Goal: Information Seeking & Learning: Learn about a topic

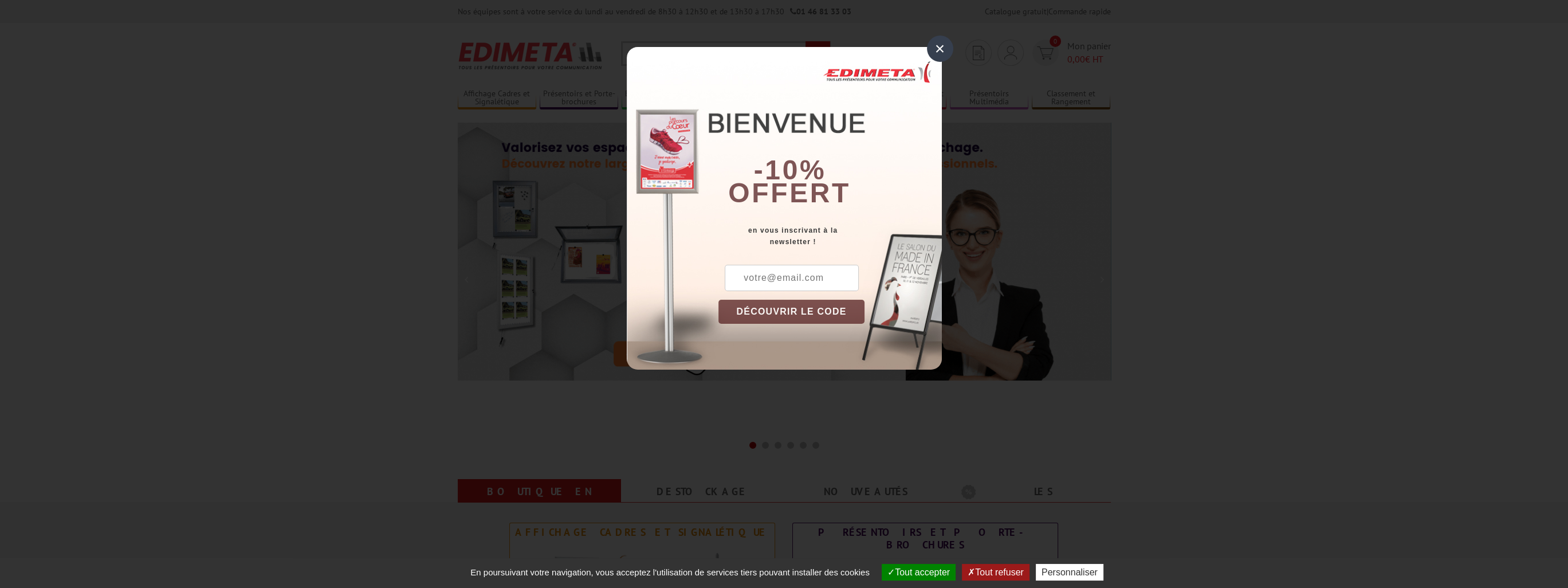
click at [942, 50] on div "×" at bounding box center [940, 49] width 27 height 27
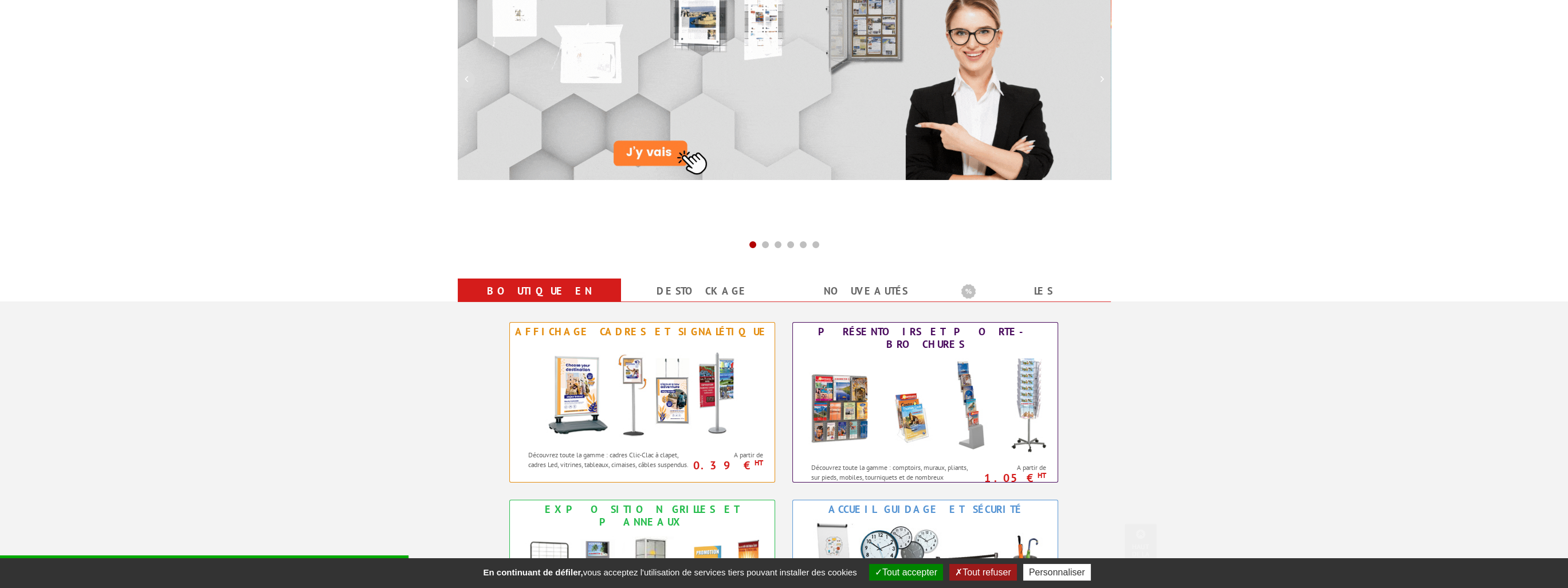
scroll to position [344, 0]
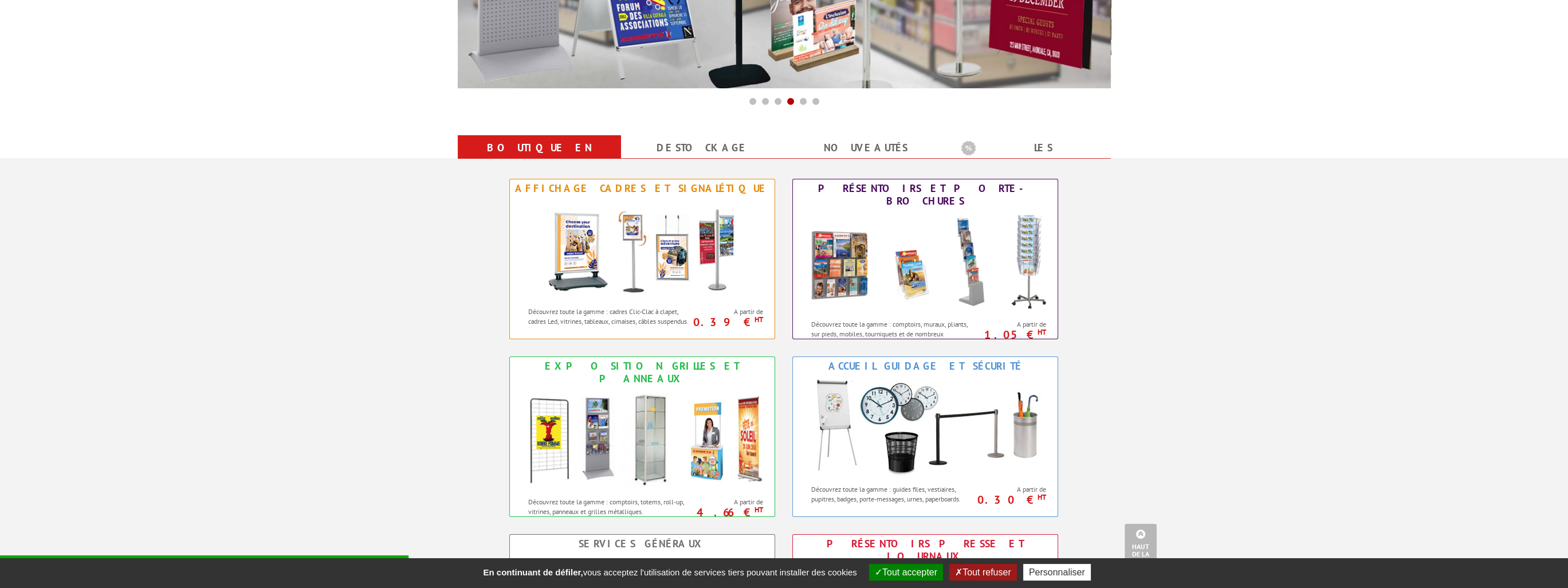
click at [899, 576] on button "Tout accepter" at bounding box center [906, 572] width 74 height 16
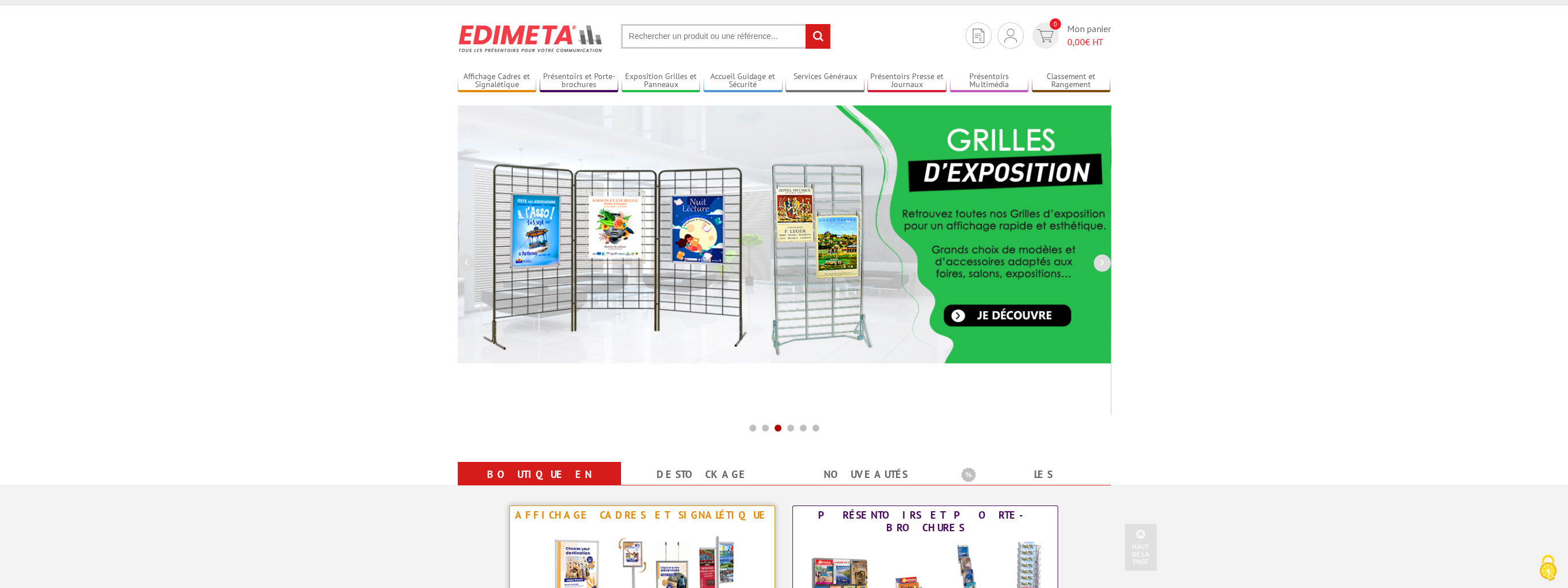
scroll to position [0, 0]
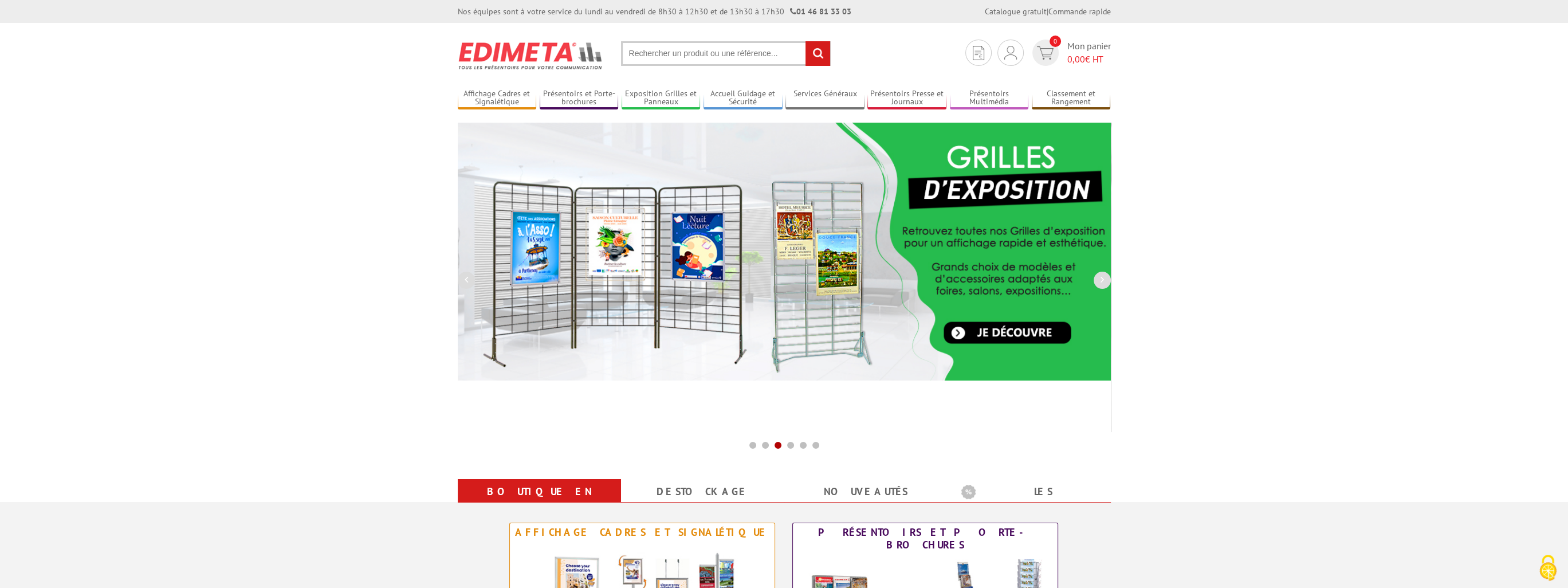
click at [692, 53] on input "text" at bounding box center [726, 54] width 210 height 24
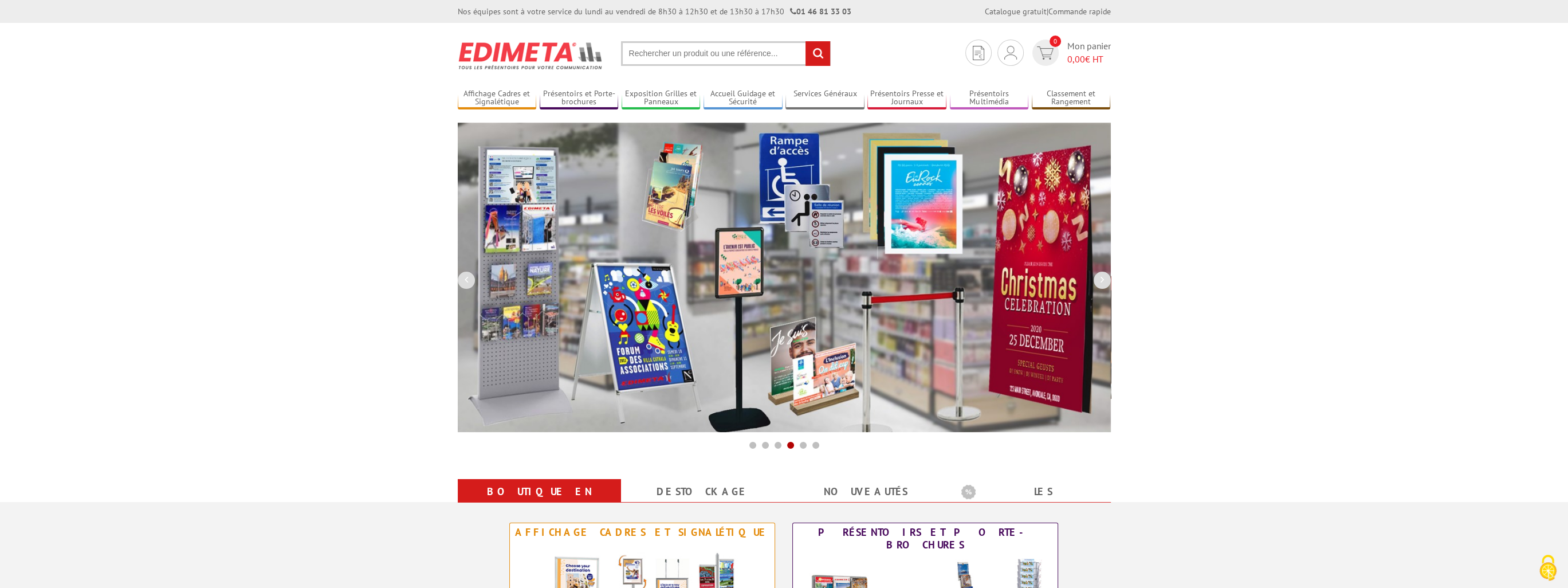
click at [651, 52] on input "text" at bounding box center [726, 54] width 210 height 24
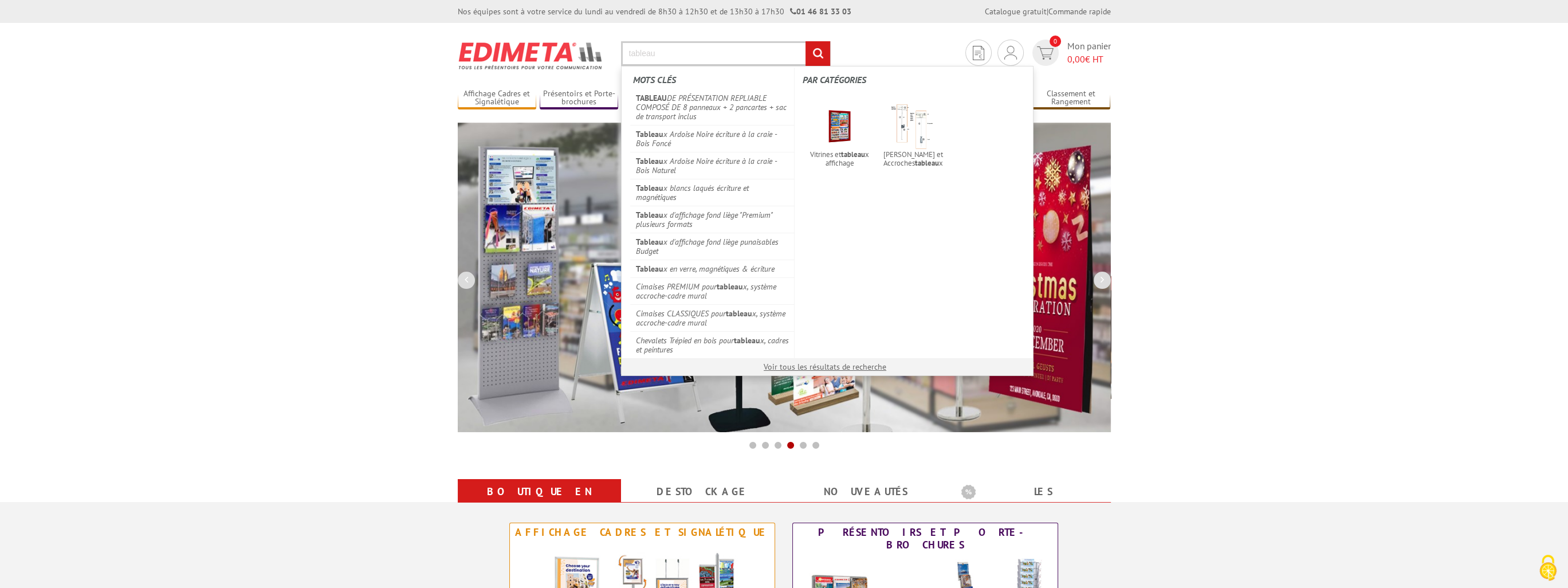
type input "tableau"
click at [805, 42] on input "rechercher" at bounding box center [818, 54] width 24 height 24
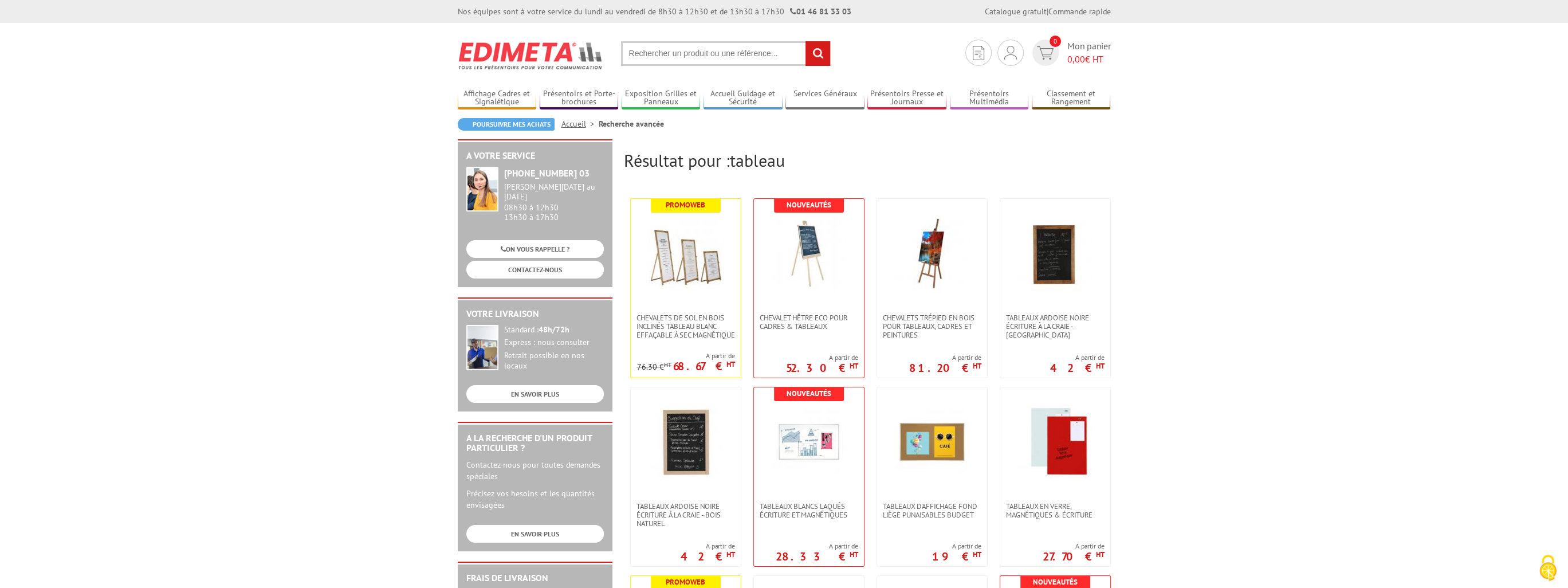
click at [687, 66] on section "Je me connecte Nouveau client ? Inscrivez-vous 0 Mon panier 0,00 € HT recherche…" at bounding box center [784, 49] width 653 height 54
click at [687, 60] on input "text" at bounding box center [726, 54] width 210 height 24
type input "triptyques"
click at [805, 42] on input "rechercher" at bounding box center [818, 54] width 24 height 24
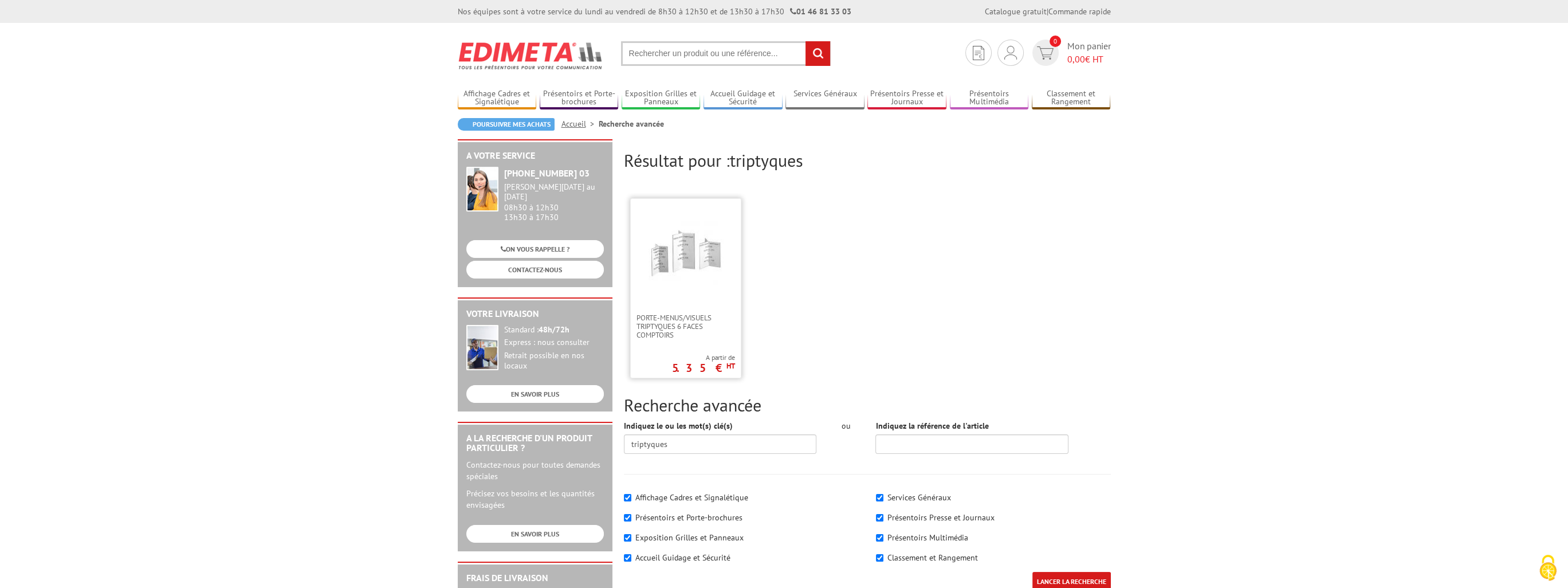
scroll to position [57, 0]
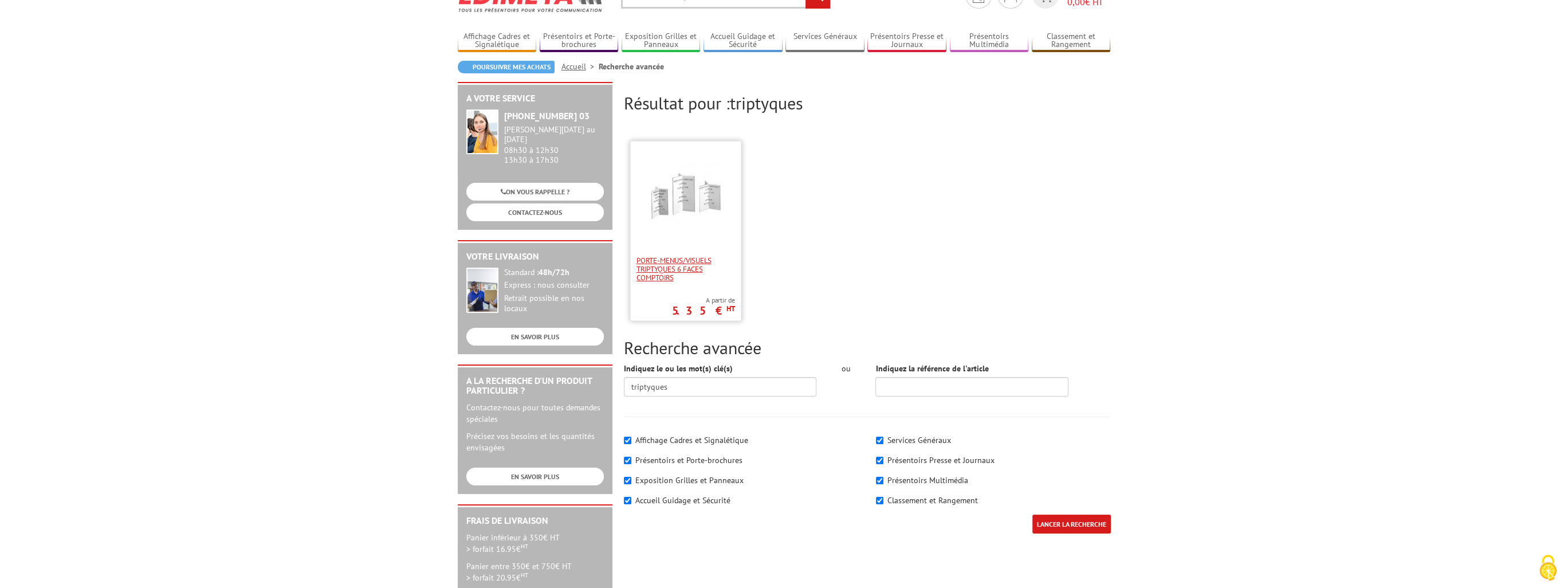
click at [692, 270] on span "Porte-menus/visuels triptyques 6 faces comptoirs" at bounding box center [686, 269] width 99 height 26
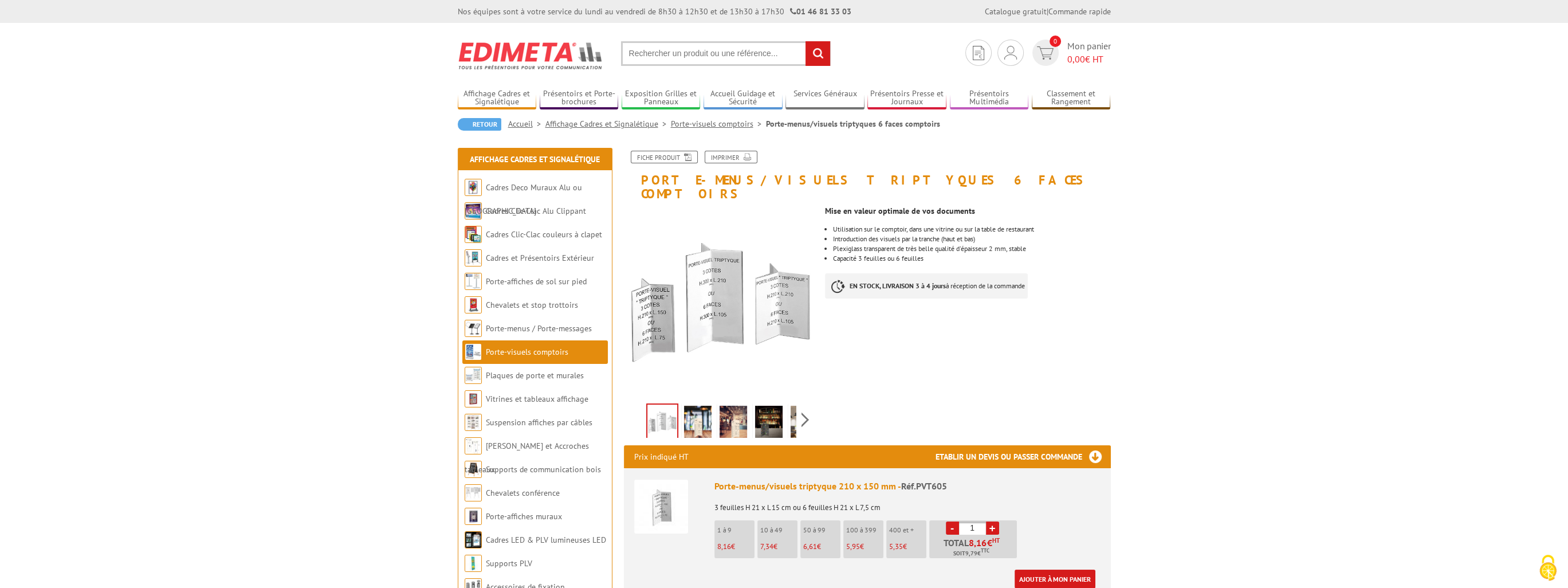
click at [702, 39] on section "Je me connecte Nouveau client ? Inscrivez-vous 0 Mon panier 0,00 € HT recherche…" at bounding box center [784, 49] width 653 height 54
click at [694, 58] on input "text" at bounding box center [726, 54] width 210 height 24
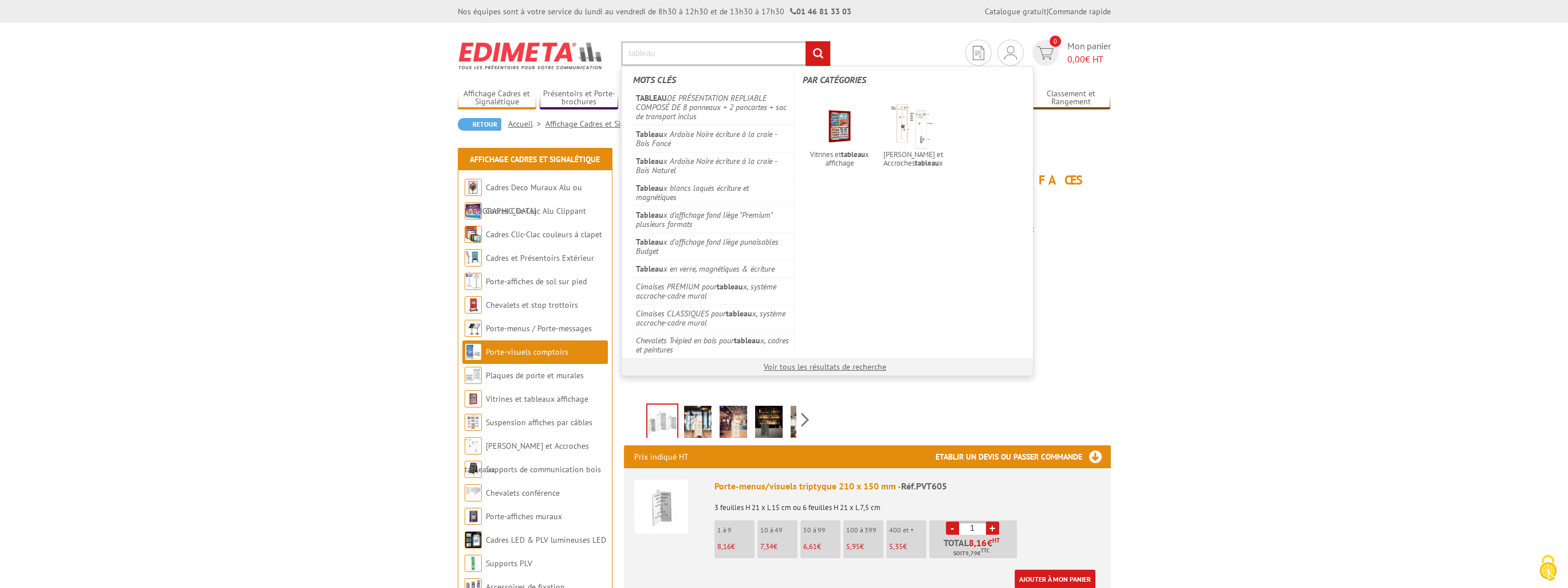
click at [719, 59] on input "tableau" at bounding box center [726, 54] width 210 height 24
type input "tableau"
click at [679, 184] on link "Tableau x blancs laqués écriture et magnétiques" at bounding box center [712, 192] width 164 height 27
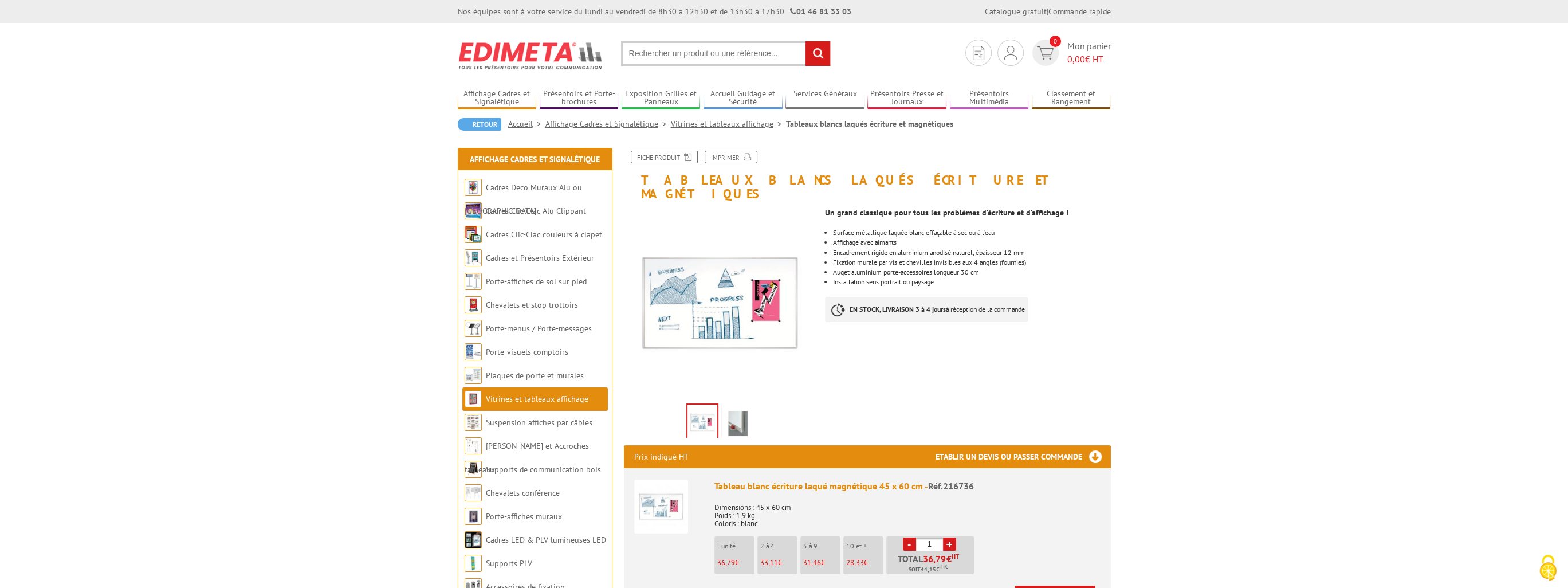
click at [718, 54] on input "text" at bounding box center [726, 54] width 210 height 24
type input "tableaux blanc"
click at [718, 143] on link "Voir tous les résultats de recherche" at bounding box center [723, 143] width 123 height 10
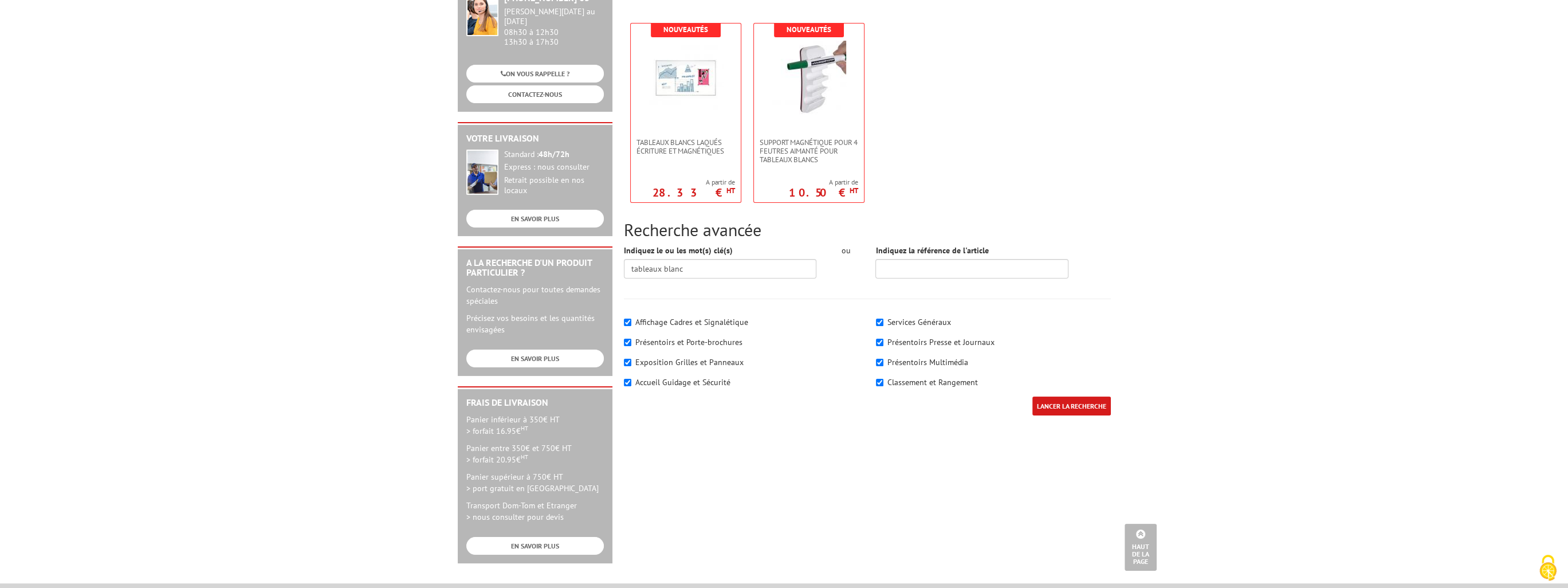
scroll to position [57, 0]
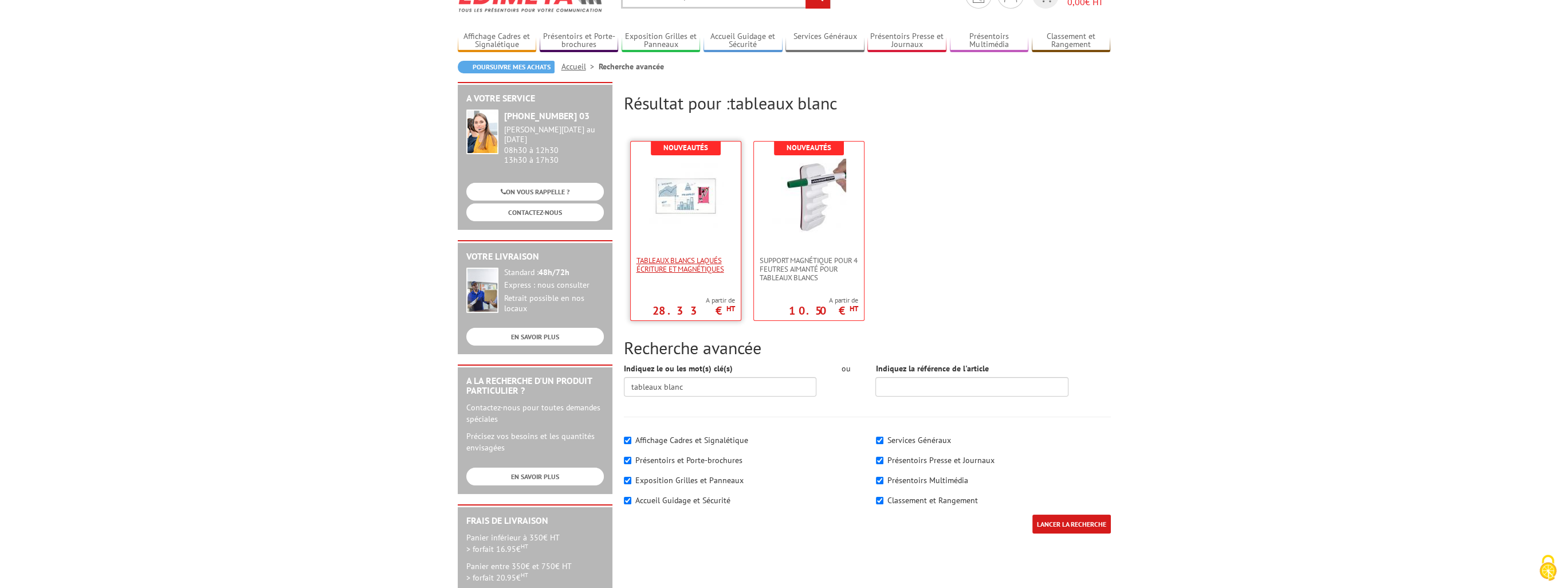
click at [661, 258] on span "Tableaux blancs laqués écriture et magnétiques" at bounding box center [686, 265] width 99 height 17
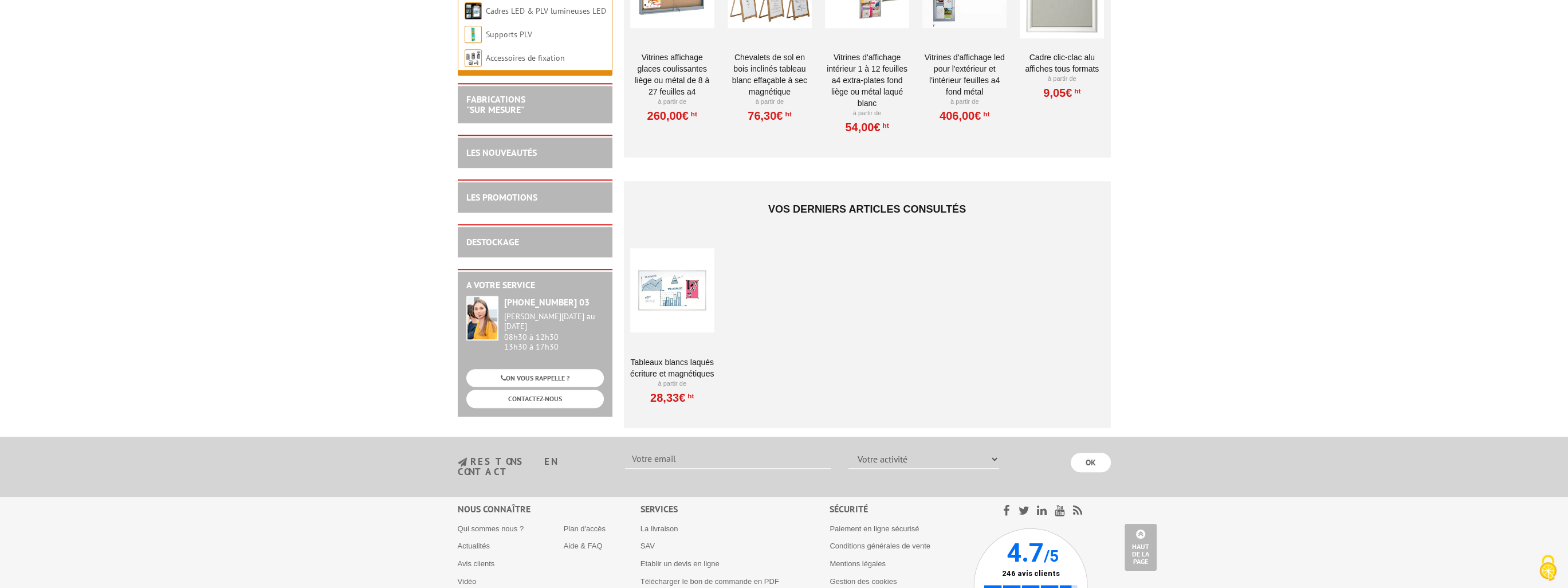
scroll to position [1720, 0]
click at [708, 279] on div at bounding box center [672, 290] width 85 height 115
click at [680, 285] on div at bounding box center [672, 290] width 85 height 115
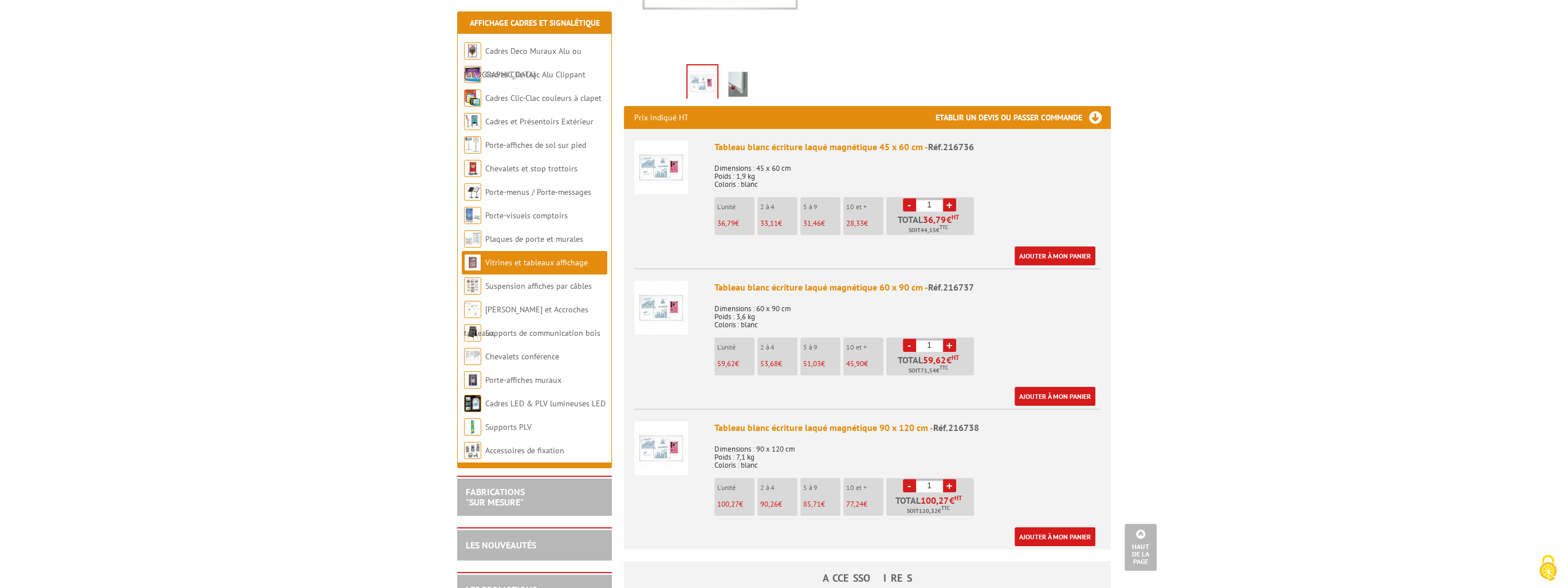
scroll to position [287, 0]
